Goal: Find contact information: Find contact information

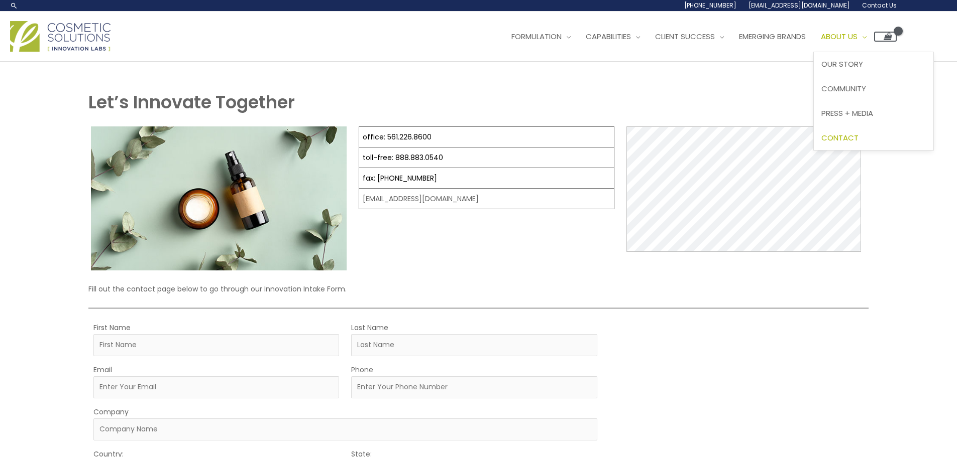
click at [858, 133] on span "Contact" at bounding box center [839, 138] width 37 height 11
select select
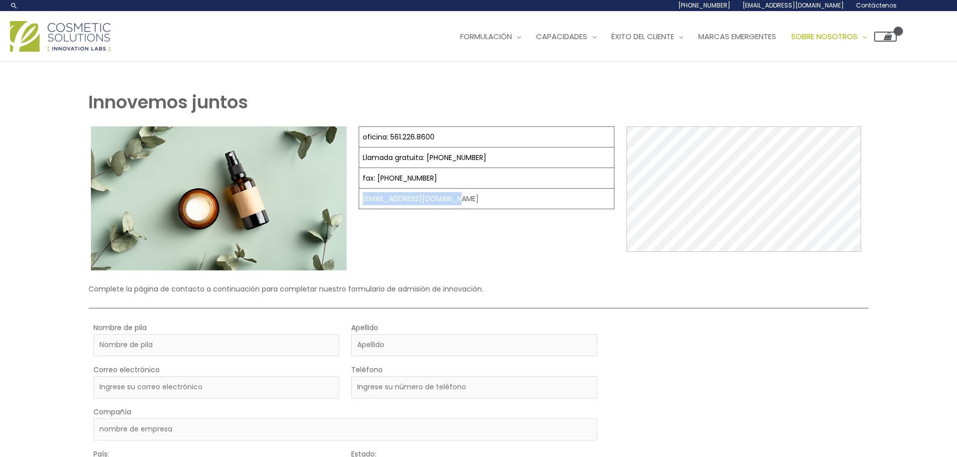
drag, startPoint x: 479, startPoint y: 199, endPoint x: 360, endPoint y: 195, distance: 119.1
click at [360, 195] on td "[EMAIL_ADDRESS][DOMAIN_NAME]" at bounding box center [486, 199] width 255 height 21
copy font "[EMAIL_ADDRESS][DOMAIN_NAME]"
